Goal: Task Accomplishment & Management: Complete application form

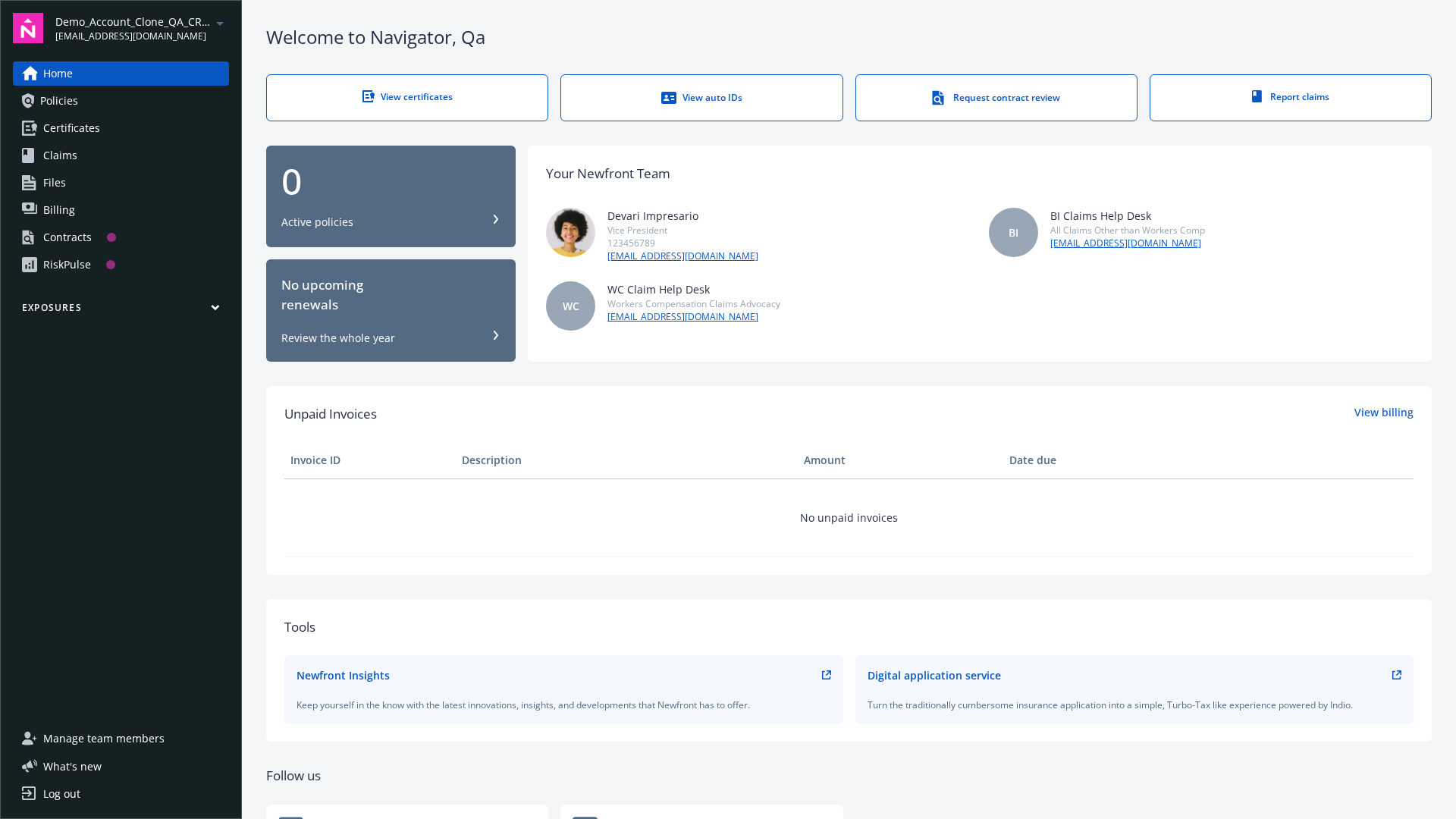
click at [142, 28] on span "Demo_Account_Clone_QA_CR_Tests_Prospect" at bounding box center [133, 21] width 156 height 16
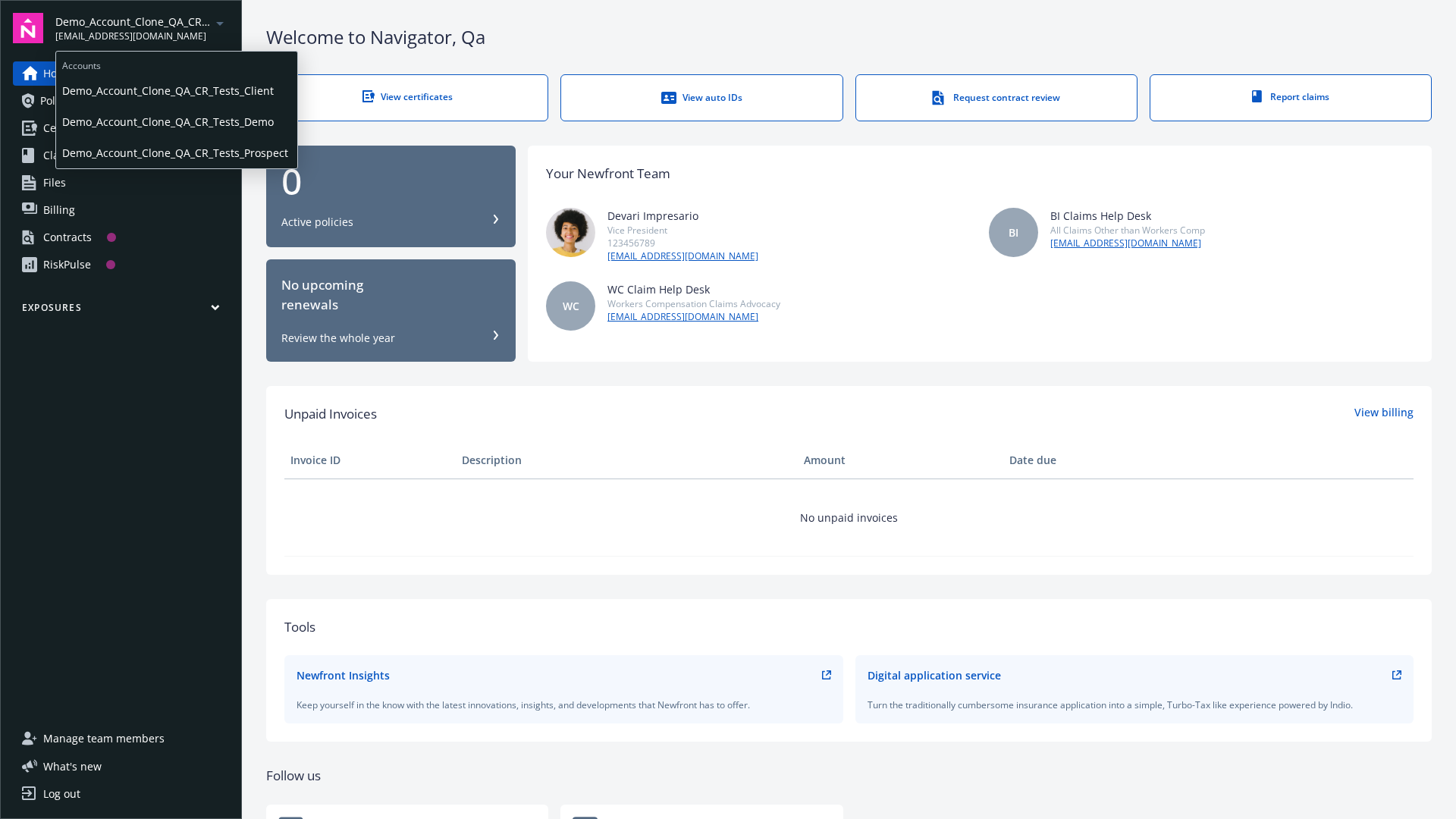
click at [175, 90] on span "Demo_Account_Clone_QA_CR_Tests_Client" at bounding box center [176, 90] width 229 height 31
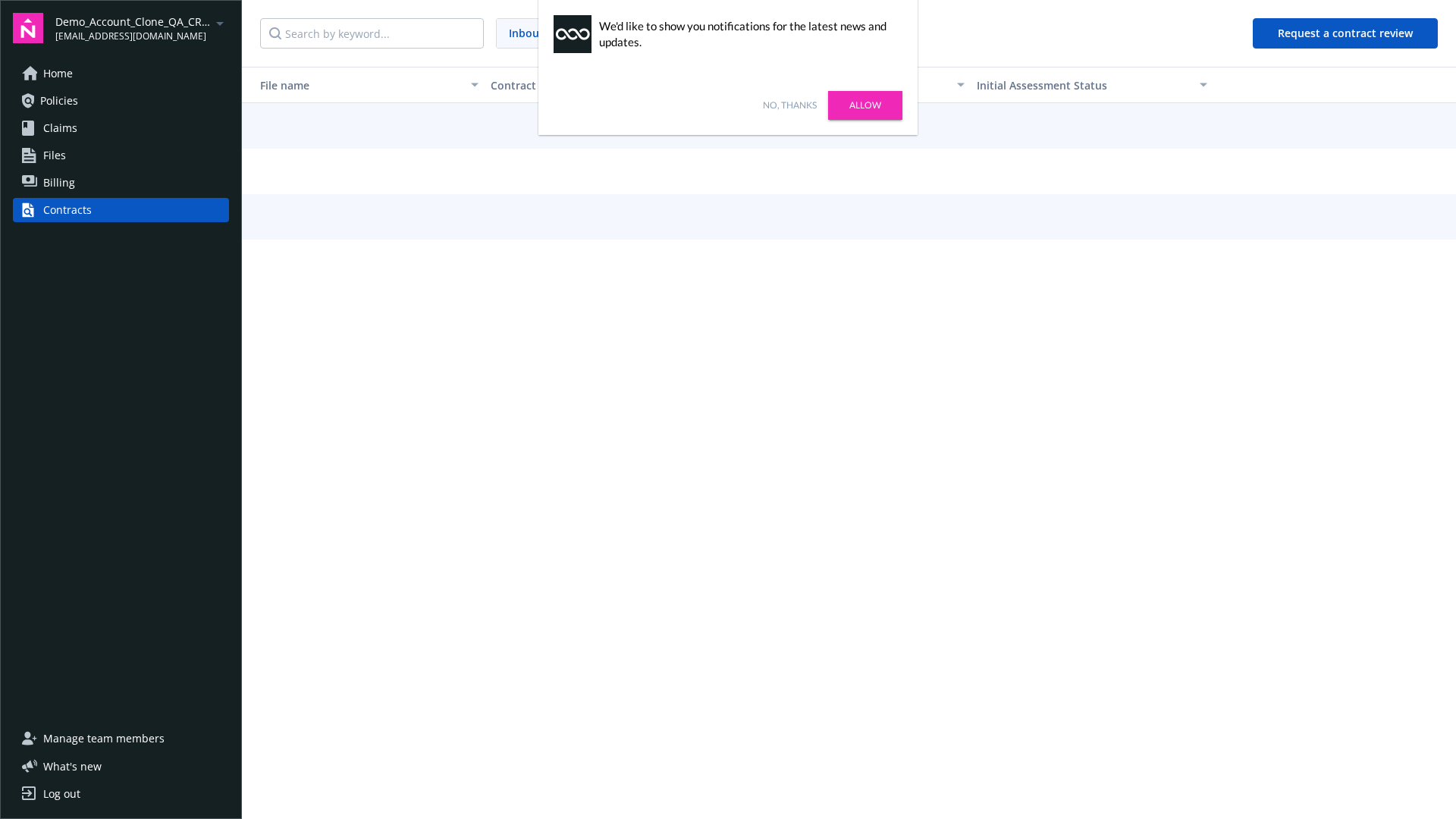
click at [790, 105] on link "No, thanks" at bounding box center [790, 105] width 53 height 13
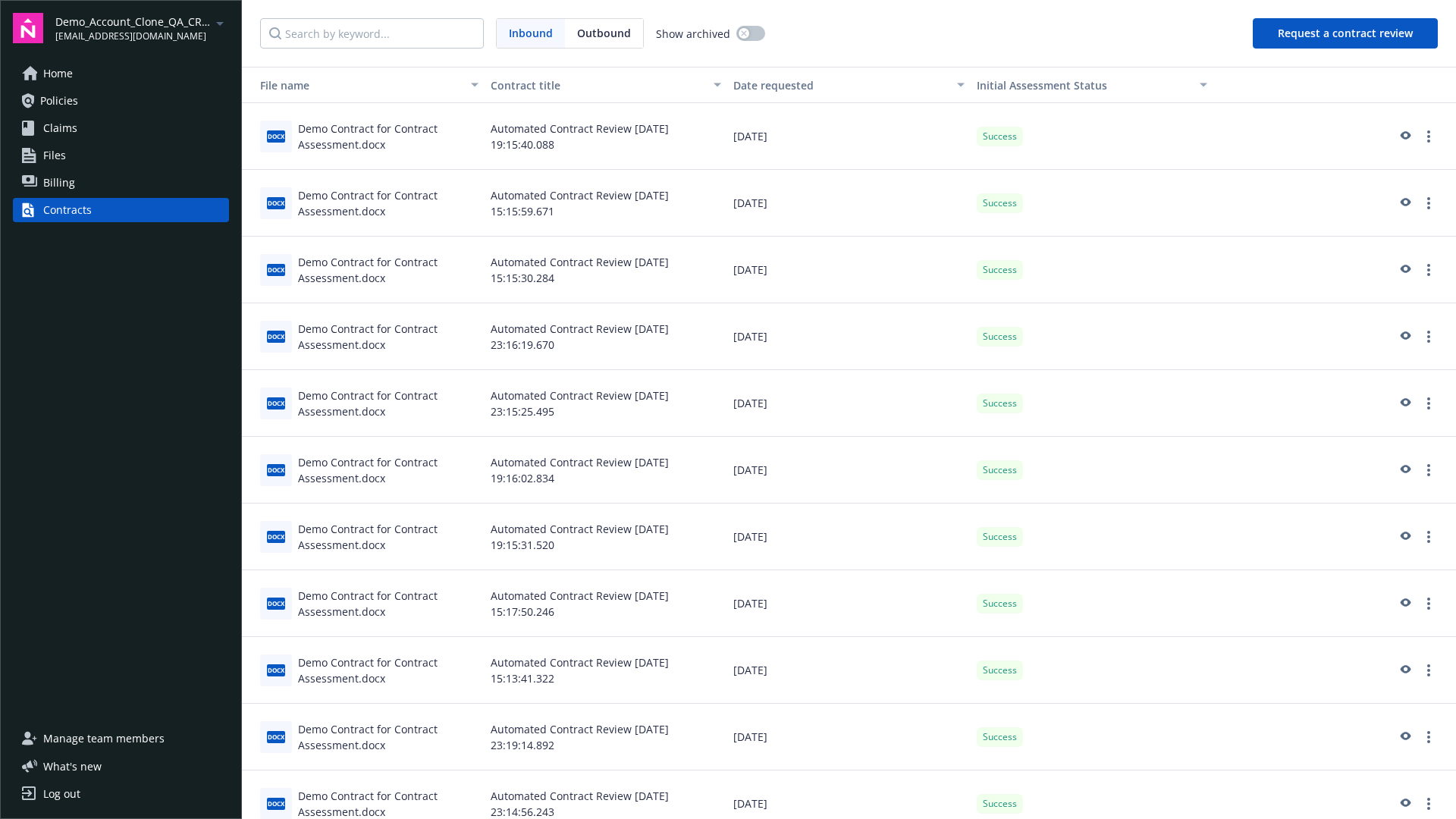
click at [1346, 33] on button "Request a contract review" at bounding box center [1345, 33] width 185 height 31
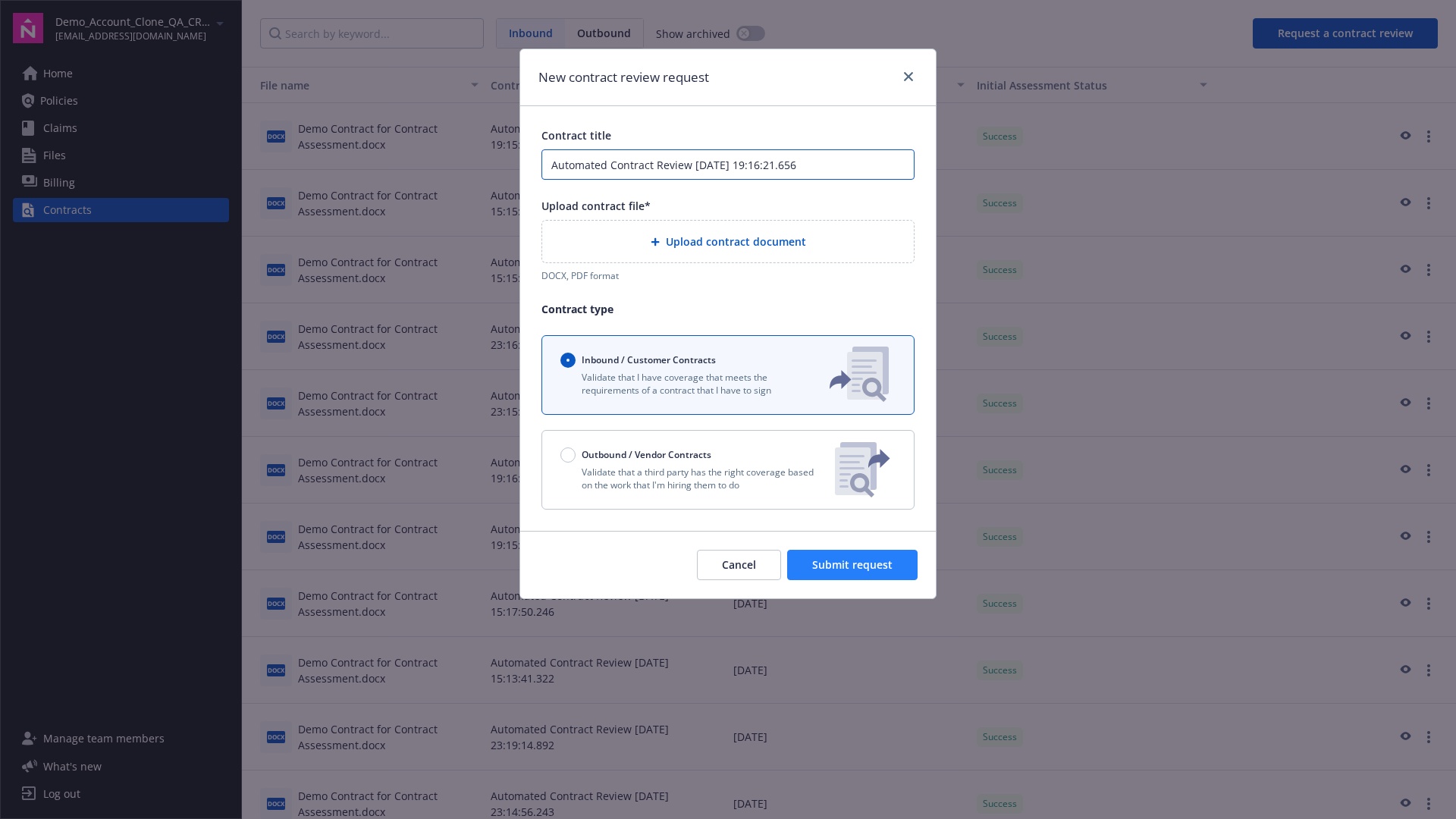
type input "Automated Contract Review [DATE] 19:16:21.656"
click at [728, 470] on p "Validate that a third party has the right coverage based on the work that I'm h…" at bounding box center [691, 478] width 263 height 26
radio input "false"
radio input "true"
click at [853, 572] on span "Submit request" at bounding box center [852, 565] width 80 height 14
